Goal: Information Seeking & Learning: Learn about a topic

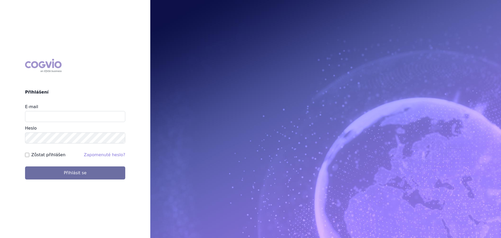
type input "[PERSON_NAME][EMAIL_ADDRESS][PERSON_NAME][PERSON_NAME][DOMAIN_NAME]"
click at [25, 166] on button "Přihlásit se" at bounding box center [75, 172] width 100 height 13
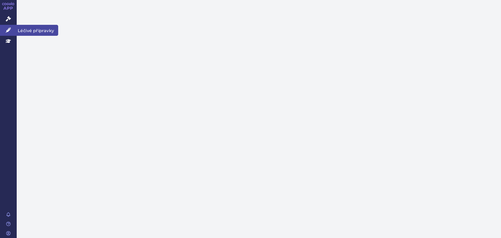
click at [5, 27] on link "Léčivé přípravky" at bounding box center [8, 30] width 17 height 11
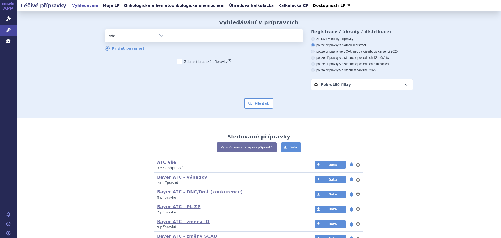
click at [179, 37] on ul at bounding box center [235, 34] width 135 height 11
click at [168, 37] on select at bounding box center [168, 35] width 0 height 13
type input "Ne"
type input "Neb"
type input "Nebe"
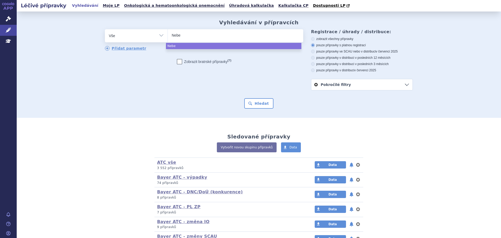
type input "Neb"
type input "Nebu"
type input "Nebuq"
type input "Nebuqa"
select select "Nebuqa"
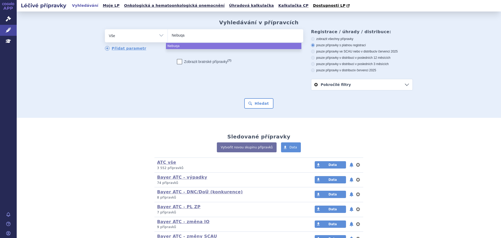
select select
type input "Nebuq"
type input "Nebu"
type input "Ne"
type input "N"
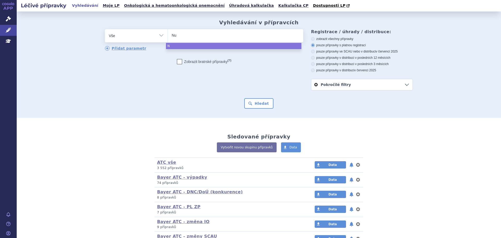
type input "Nub"
type input "Nubeq"
type input "Nubeqa"
select select "Nubeqa"
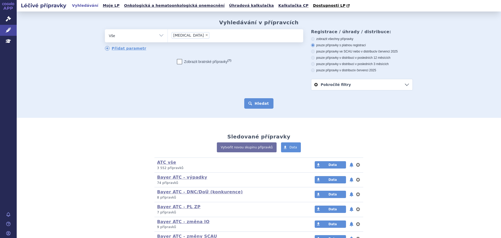
click at [259, 103] on button "Hledat" at bounding box center [258, 103] width 29 height 10
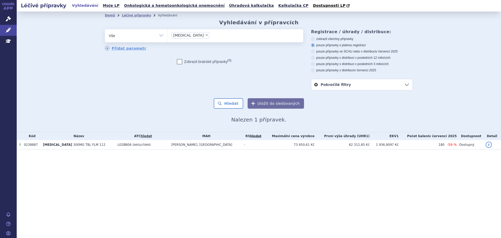
click at [99, 144] on td "NUBEQA 300MG TBL FLM 112" at bounding box center [77, 145] width 75 height 10
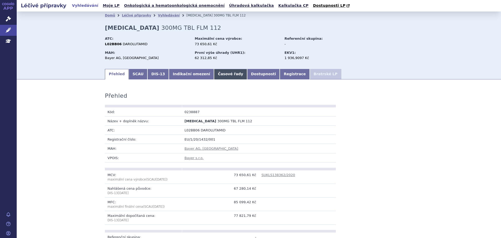
click at [214, 73] on link "Časové řady" at bounding box center [230, 74] width 33 height 10
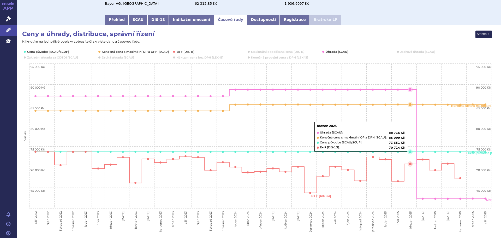
scroll to position [55, 0]
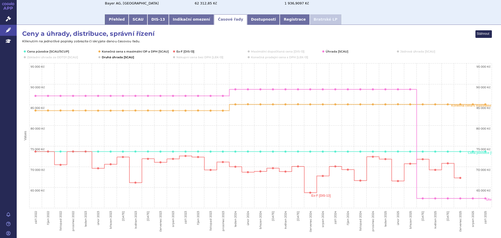
click at [99, 57] on icon "Interactive chart" at bounding box center [99, 57] width 2 height 2
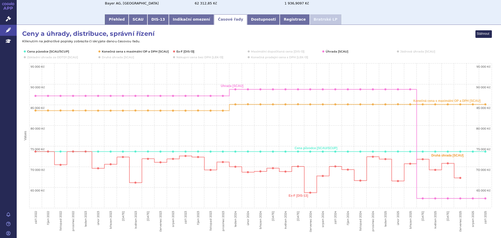
click at [99, 57] on icon "Interactive chart" at bounding box center [99, 57] width 2 height 2
click at [5, 20] on link "Správní řízení" at bounding box center [8, 19] width 17 height 11
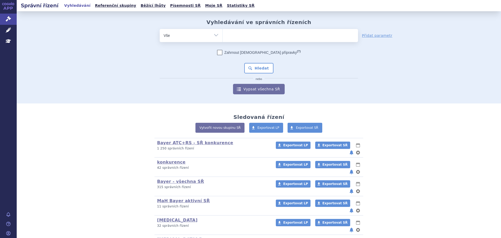
click at [231, 32] on ul at bounding box center [290, 34] width 135 height 11
click at [223, 32] on select at bounding box center [222, 35] width 0 height 13
type input "nub"
type input "nubeq"
type input "[MEDICAL_DATA]"
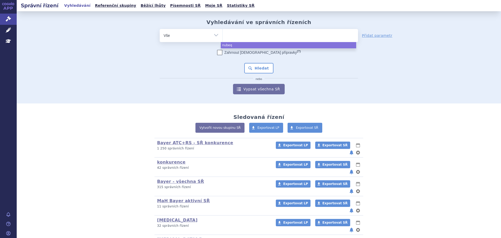
select select "nubeqa"
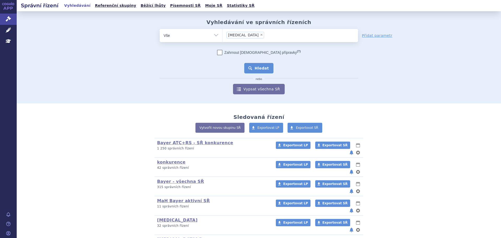
click at [259, 72] on button "Hledat" at bounding box center [258, 68] width 29 height 10
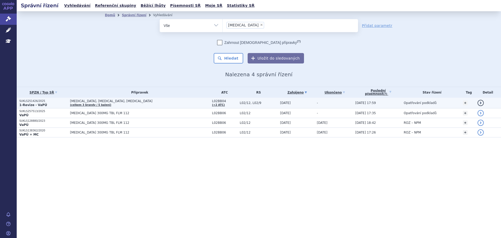
click at [62, 105] on p "1-Revize - VaPÚ" at bounding box center [43, 105] width 48 height 4
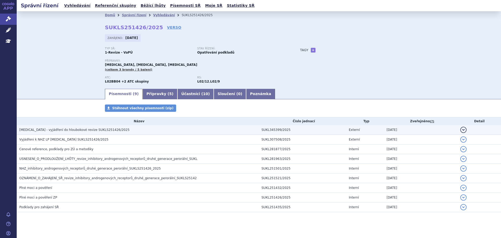
click at [129, 131] on h3 "[MEDICAL_DATA] - vyjádření do hloubokové revize SUKLS251426/2025" at bounding box center [139, 129] width 240 height 5
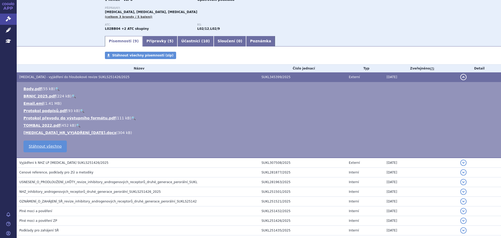
scroll to position [53, 0]
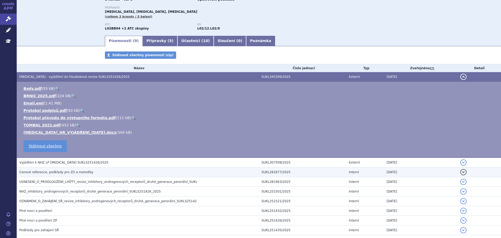
click at [115, 172] on h3 "Cenové reference, podklady pro ZÚ a metodiky" at bounding box center [139, 171] width 240 height 5
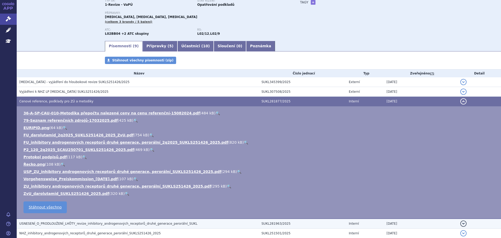
scroll to position [47, 0]
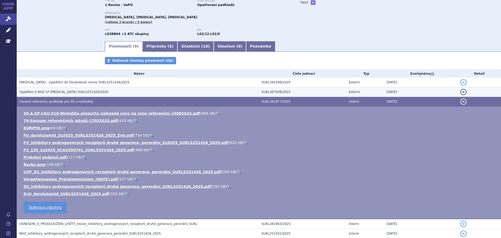
click at [92, 91] on h3 "Vyjádřeni k NHZ LP ERLEADA SUKLS251426/2025" at bounding box center [139, 91] width 240 height 5
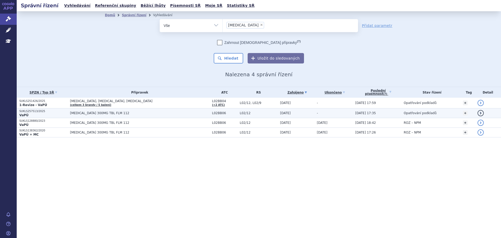
click at [478, 113] on link "detail" at bounding box center [481, 113] width 6 height 6
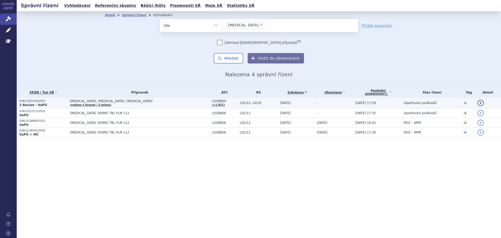
click at [475, 99] on td "detail" at bounding box center [488, 103] width 26 height 11
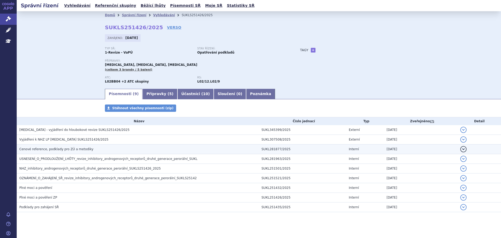
click at [68, 150] on span "Cenové reference, podklady pro ZÚ a metodiky" at bounding box center [56, 149] width 74 height 4
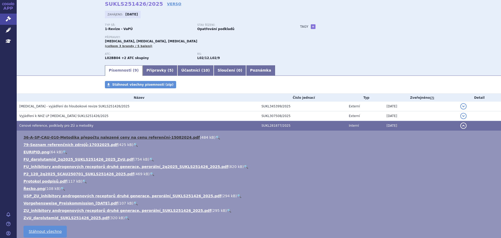
scroll to position [30, 0]
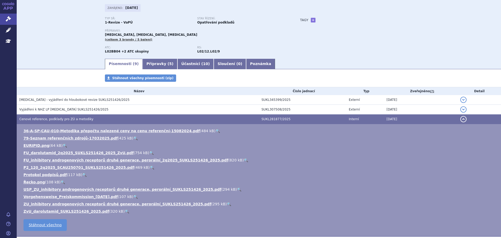
click at [85, 120] on h3 "Cenové reference, podklady pro ZÚ a metodiky" at bounding box center [139, 118] width 240 height 5
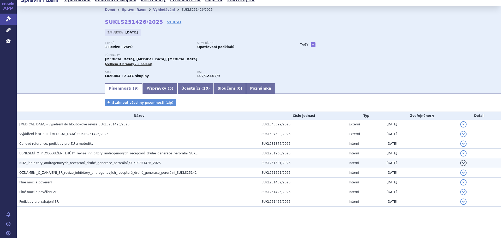
click at [74, 163] on span "NHZ_inhibitory_androgenových_receptorů_druhé_generace_perorální_SUKLS251426_2025" at bounding box center [89, 163] width 141 height 4
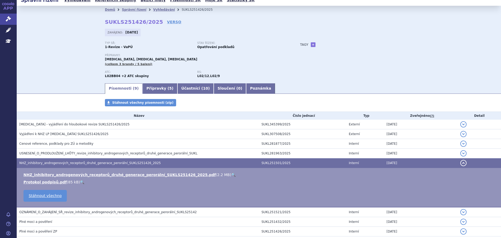
scroll to position [30, 0]
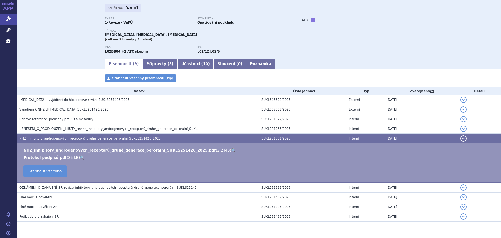
click at [231, 150] on link "🔍" at bounding box center [233, 150] width 4 height 4
